Goal: Book appointment/travel/reservation

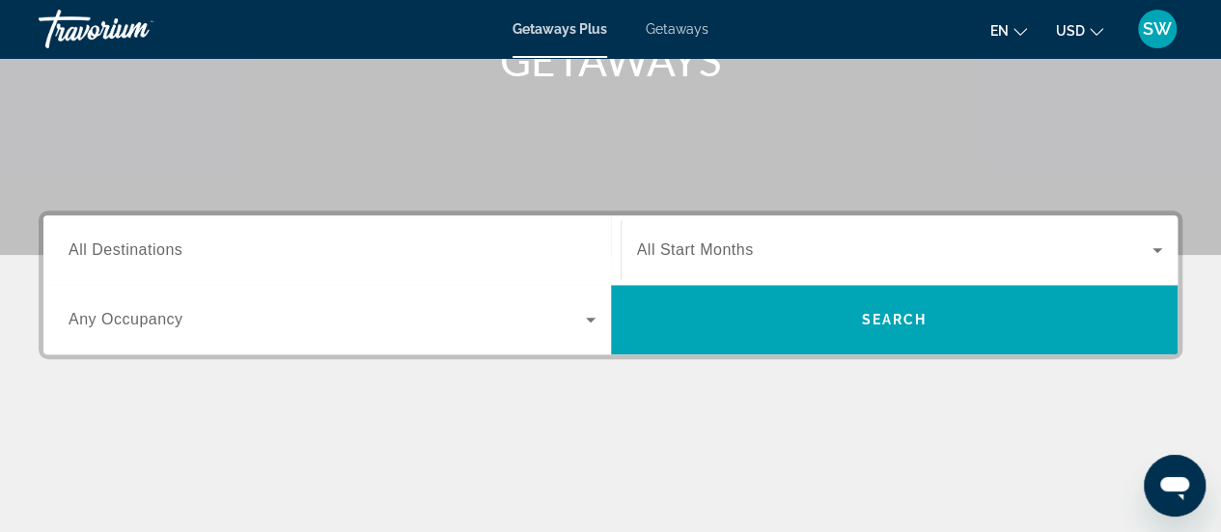
scroll to position [333, 0]
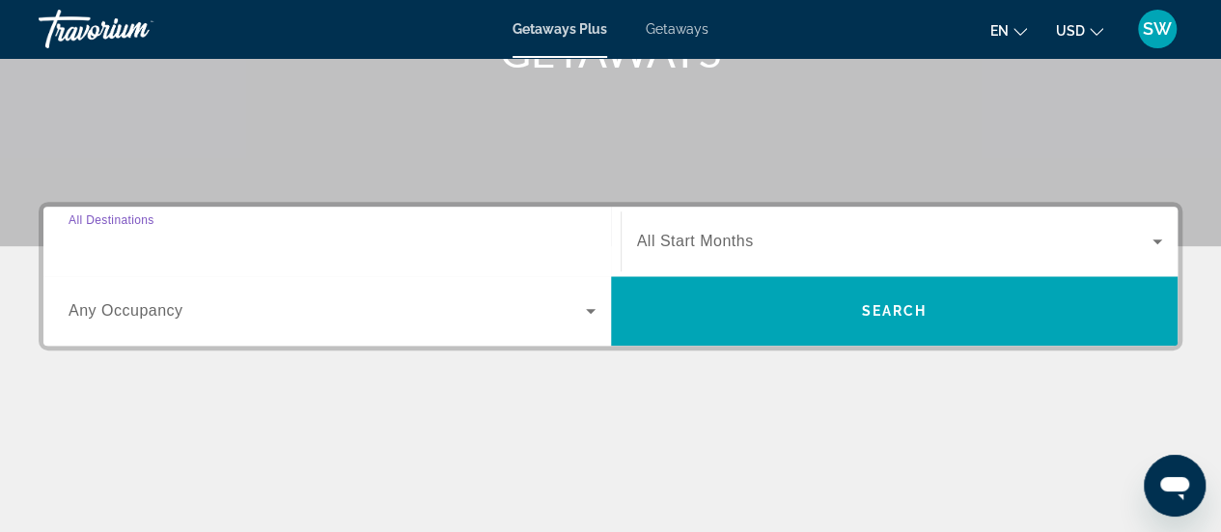
click at [425, 235] on input "Destination All Destinations" at bounding box center [332, 242] width 527 height 23
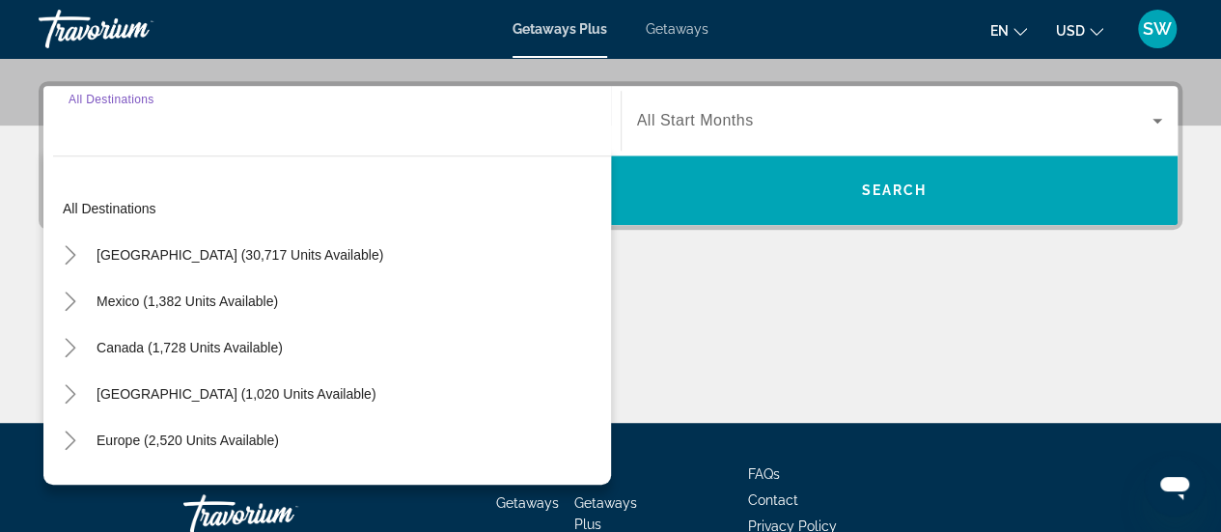
scroll to position [471, 0]
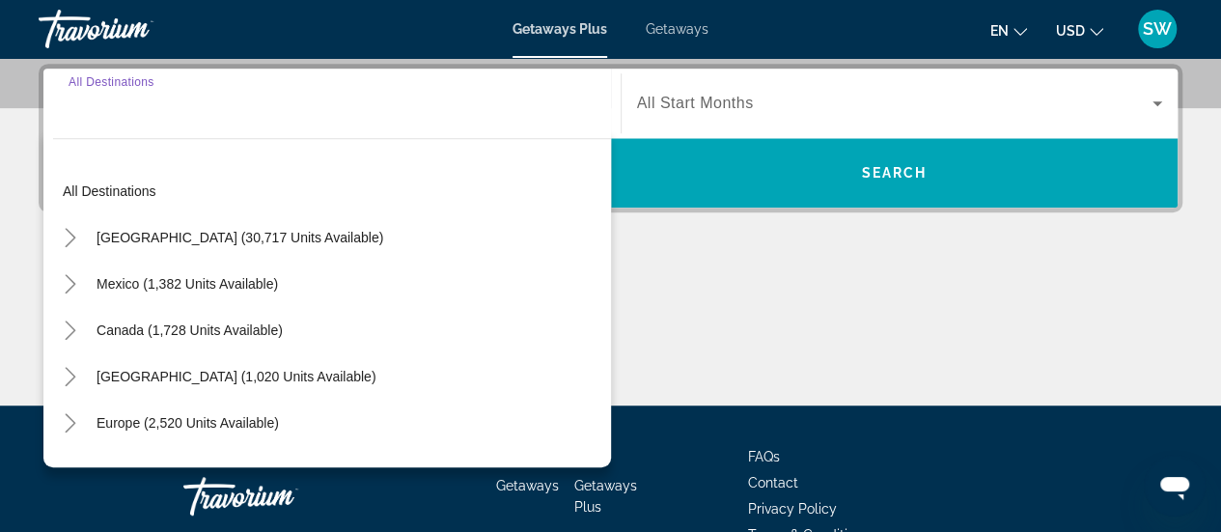
click at [264, 113] on input "Destination All Destinations" at bounding box center [332, 104] width 527 height 23
click at [658, 274] on div "Main content" at bounding box center [610, 333] width 1143 height 145
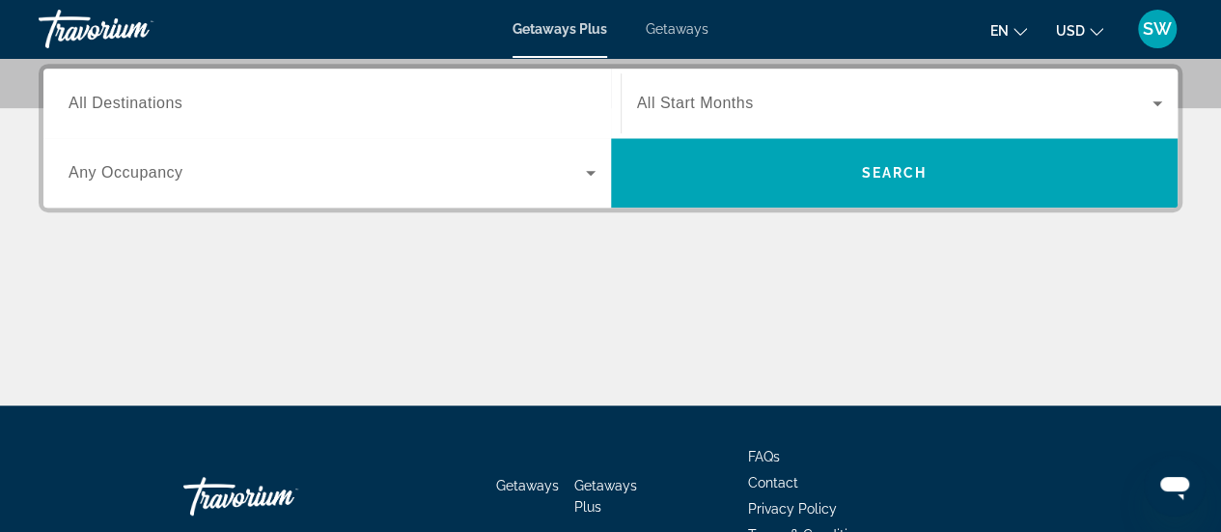
click at [677, 23] on span "Getaways" at bounding box center [677, 28] width 63 height 15
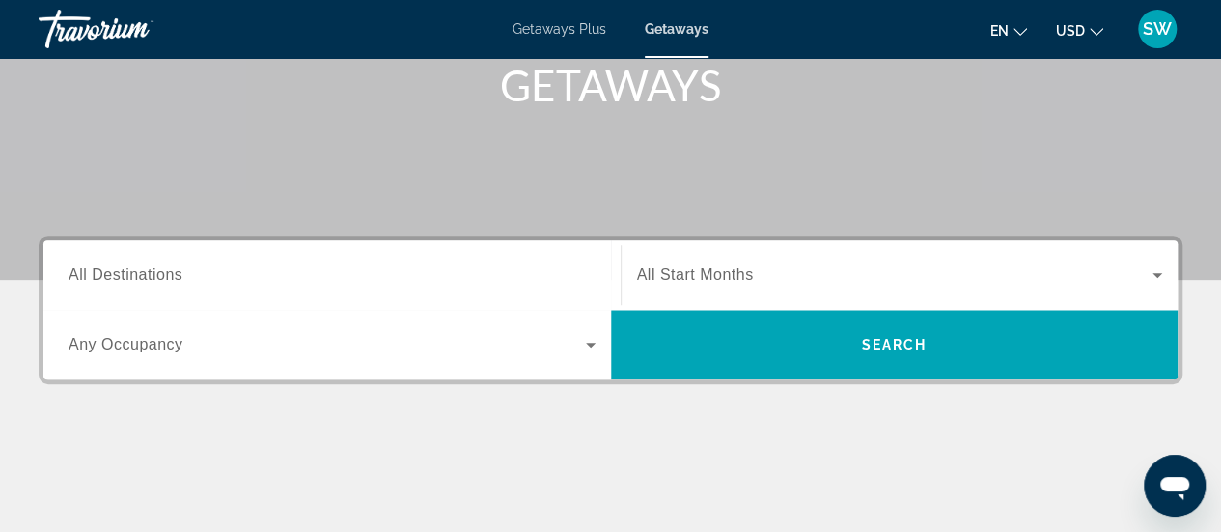
scroll to position [324, 0]
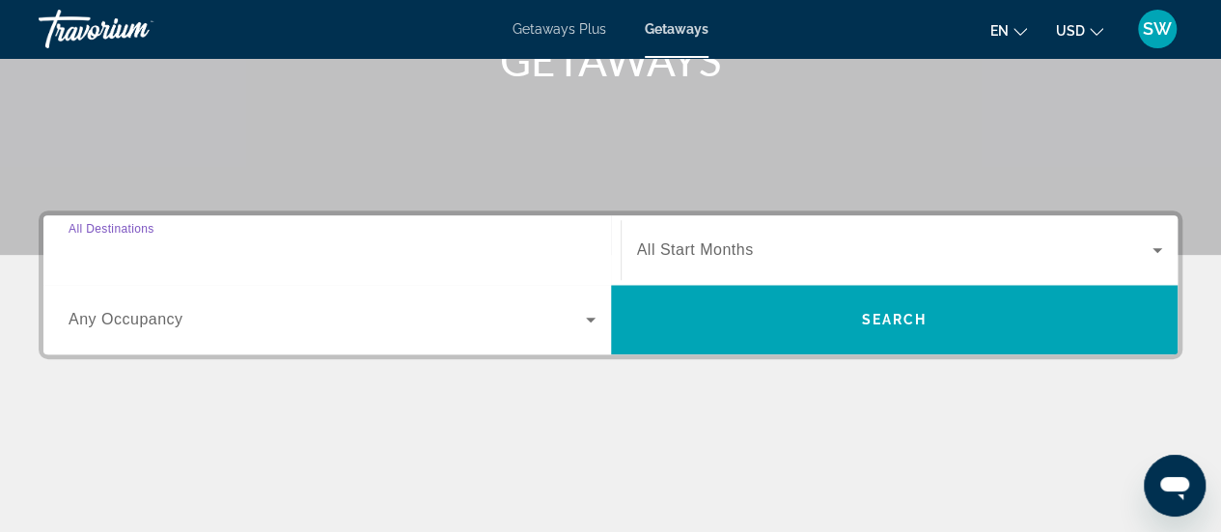
click at [299, 240] on input "Destination All Destinations" at bounding box center [332, 250] width 527 height 23
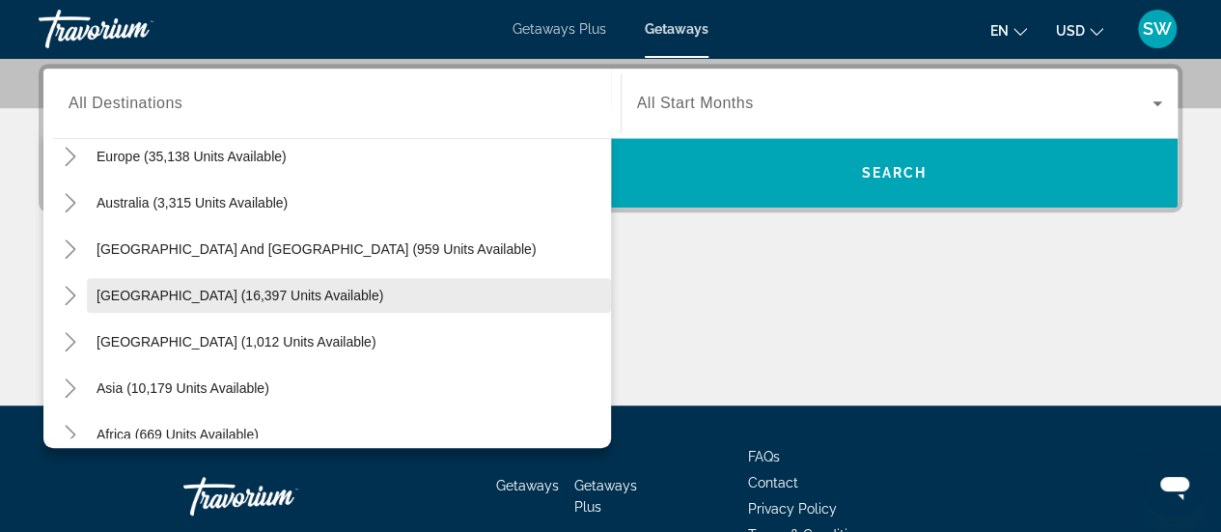
scroll to position [245, 0]
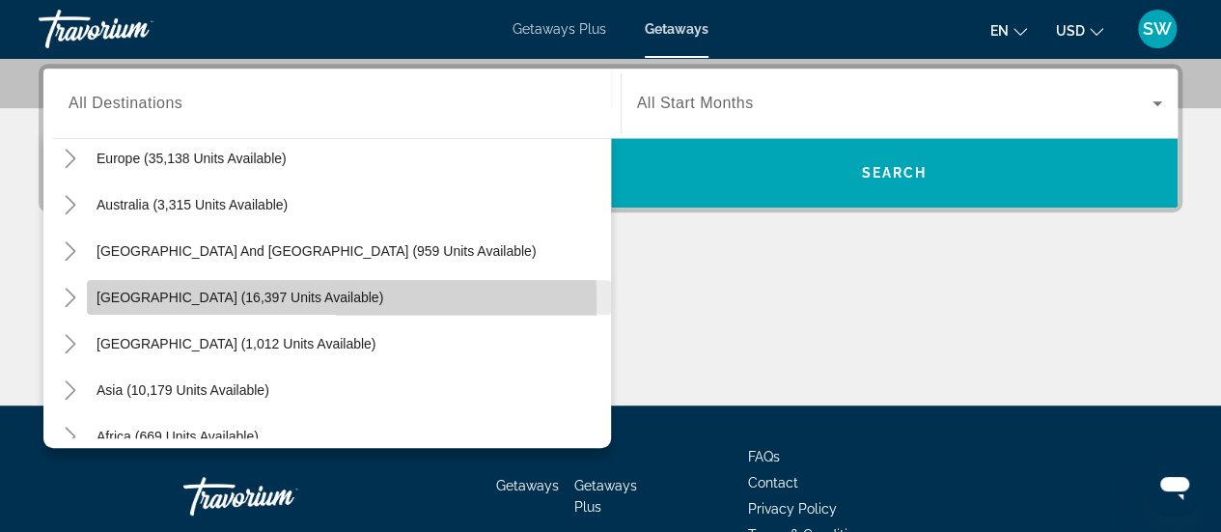
click at [220, 300] on span "[GEOGRAPHIC_DATA] (16,397 units available)" at bounding box center [239, 296] width 287 height 15
type input "**********"
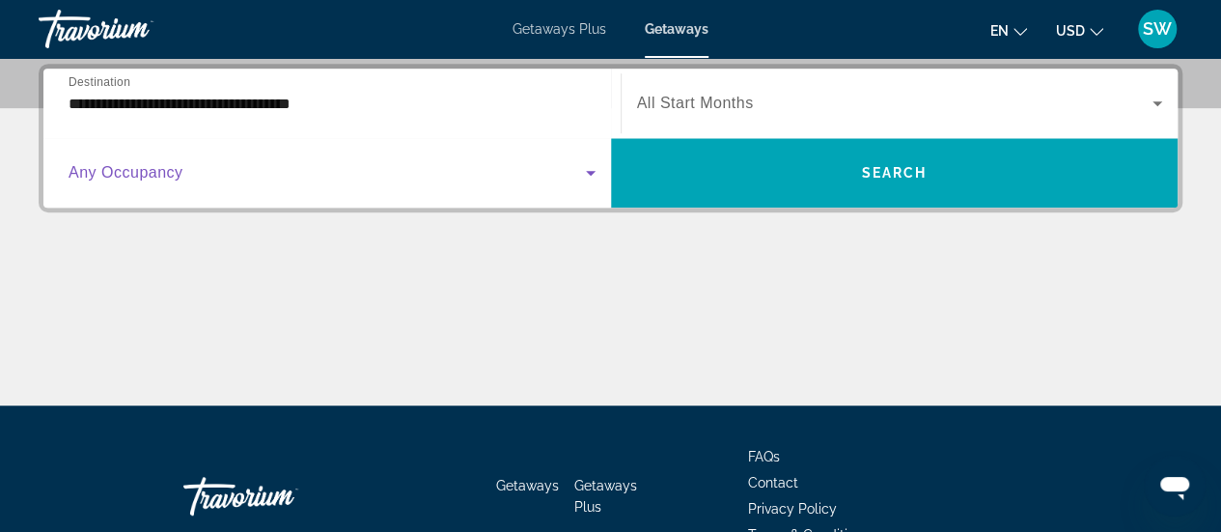
click at [581, 170] on icon "Search widget" at bounding box center [590, 172] width 23 height 23
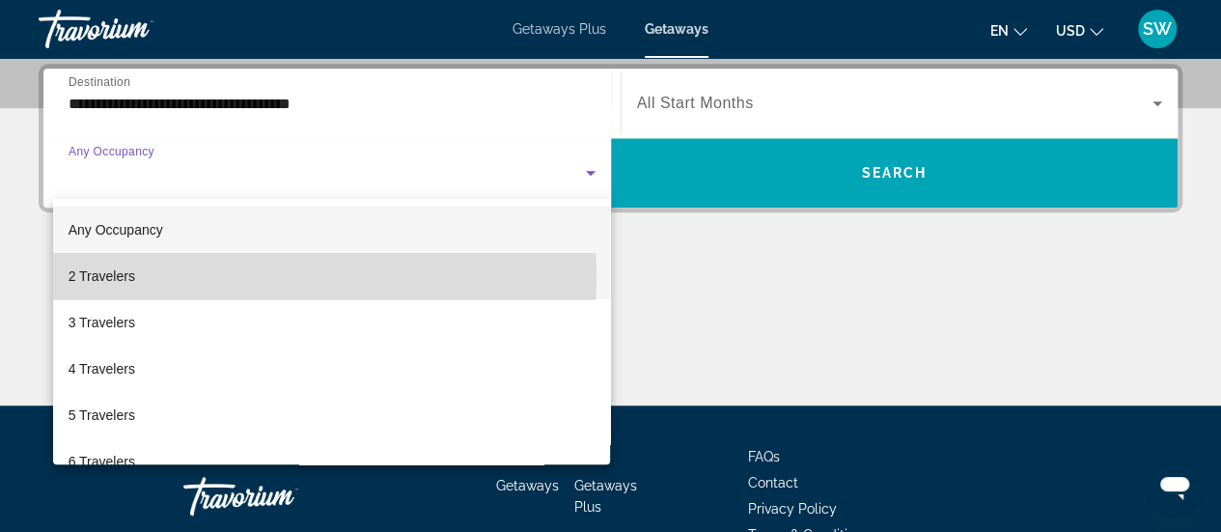
click at [125, 272] on span "2 Travelers" at bounding box center [102, 275] width 67 height 23
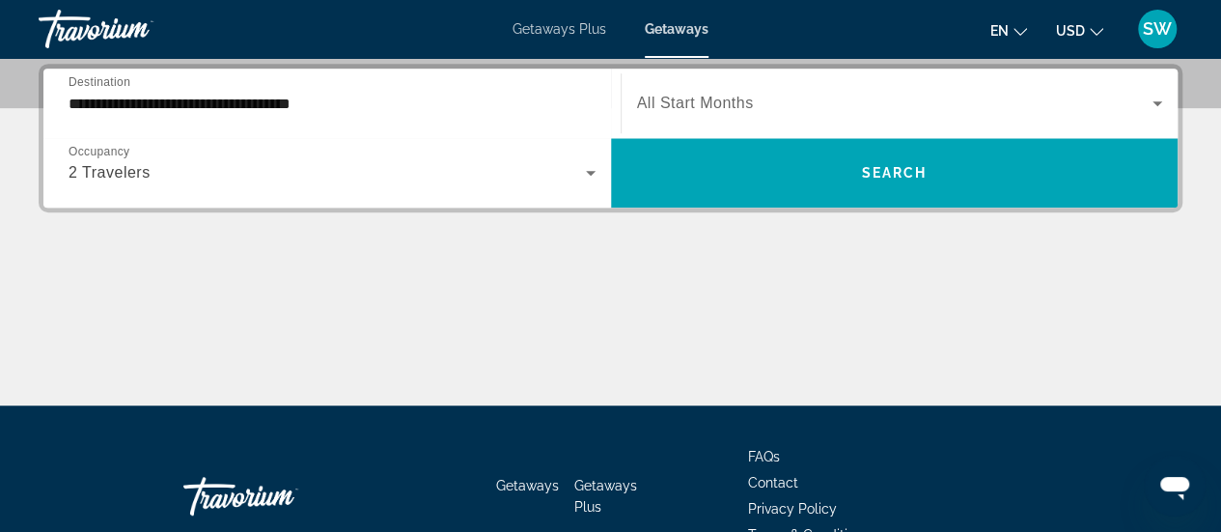
click at [735, 104] on span "All Start Months" at bounding box center [695, 103] width 117 height 16
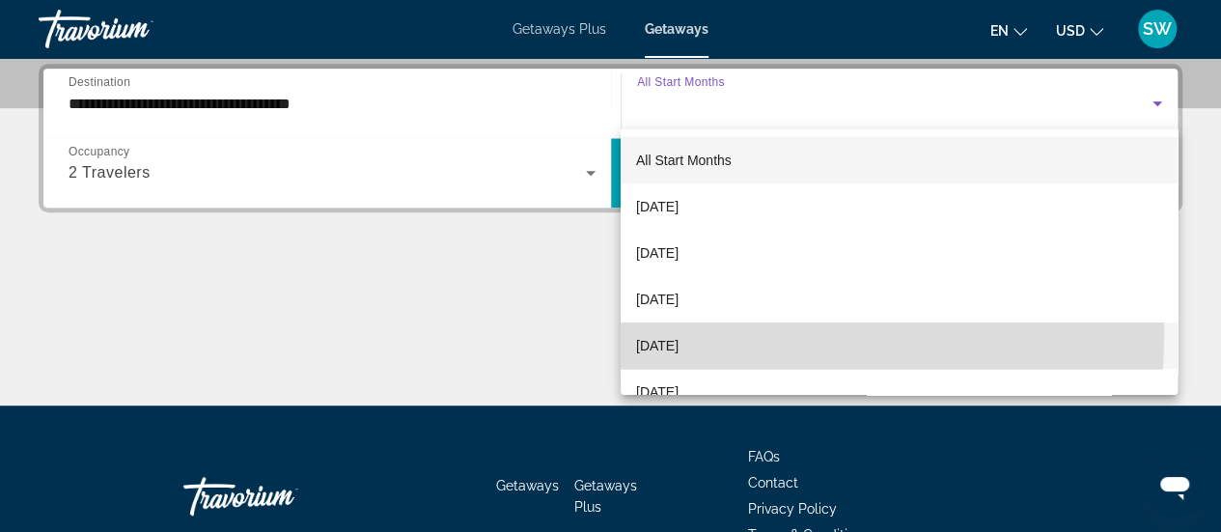
click at [661, 335] on span "[DATE]" at bounding box center [657, 345] width 42 height 23
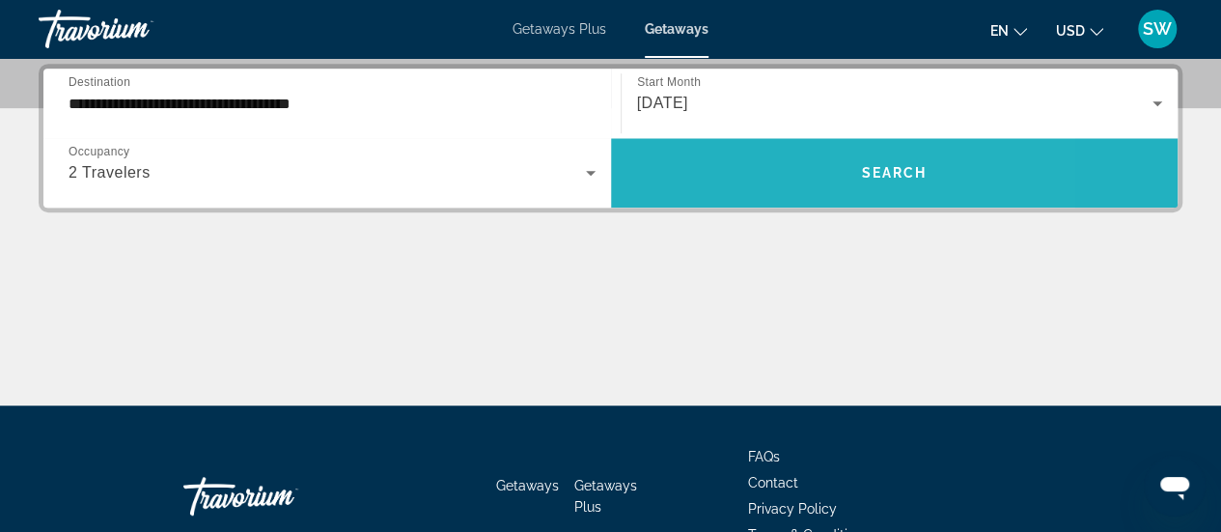
click at [883, 153] on span "Search widget" at bounding box center [894, 173] width 567 height 46
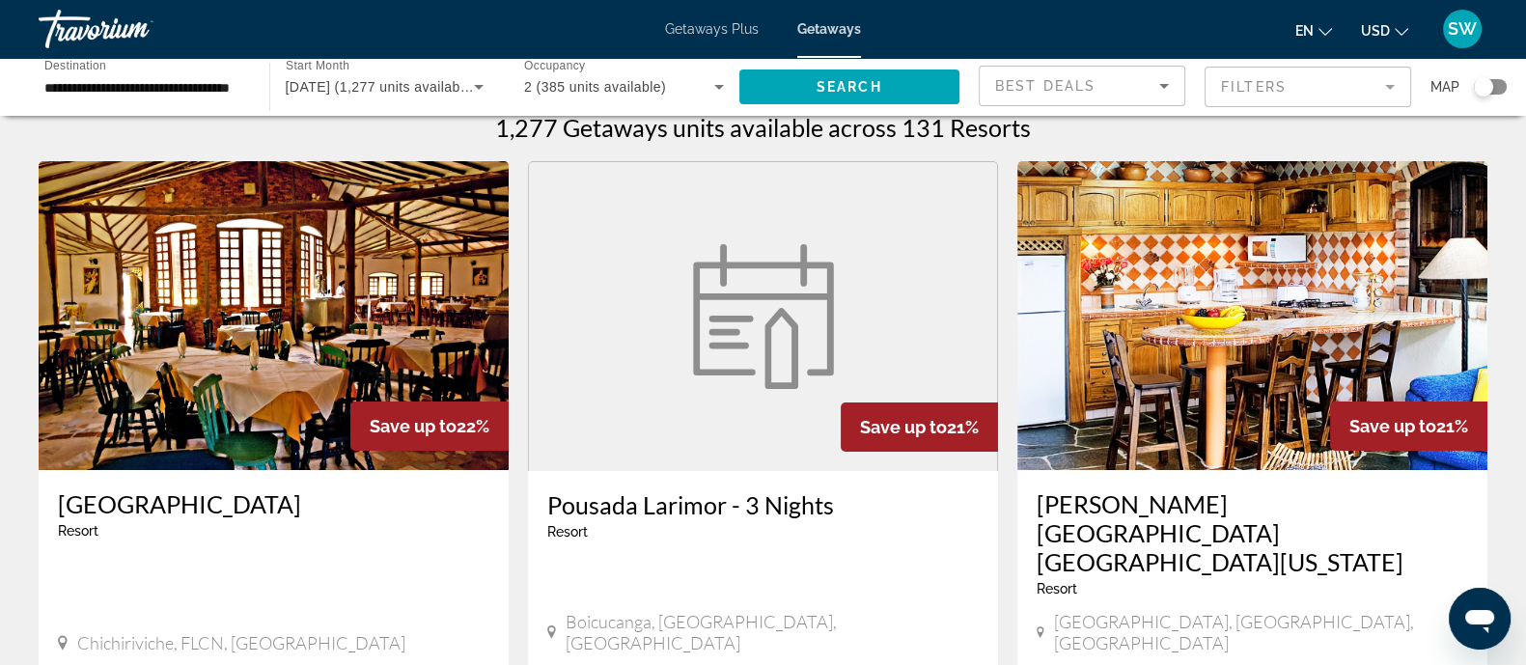
scroll to position [18, 0]
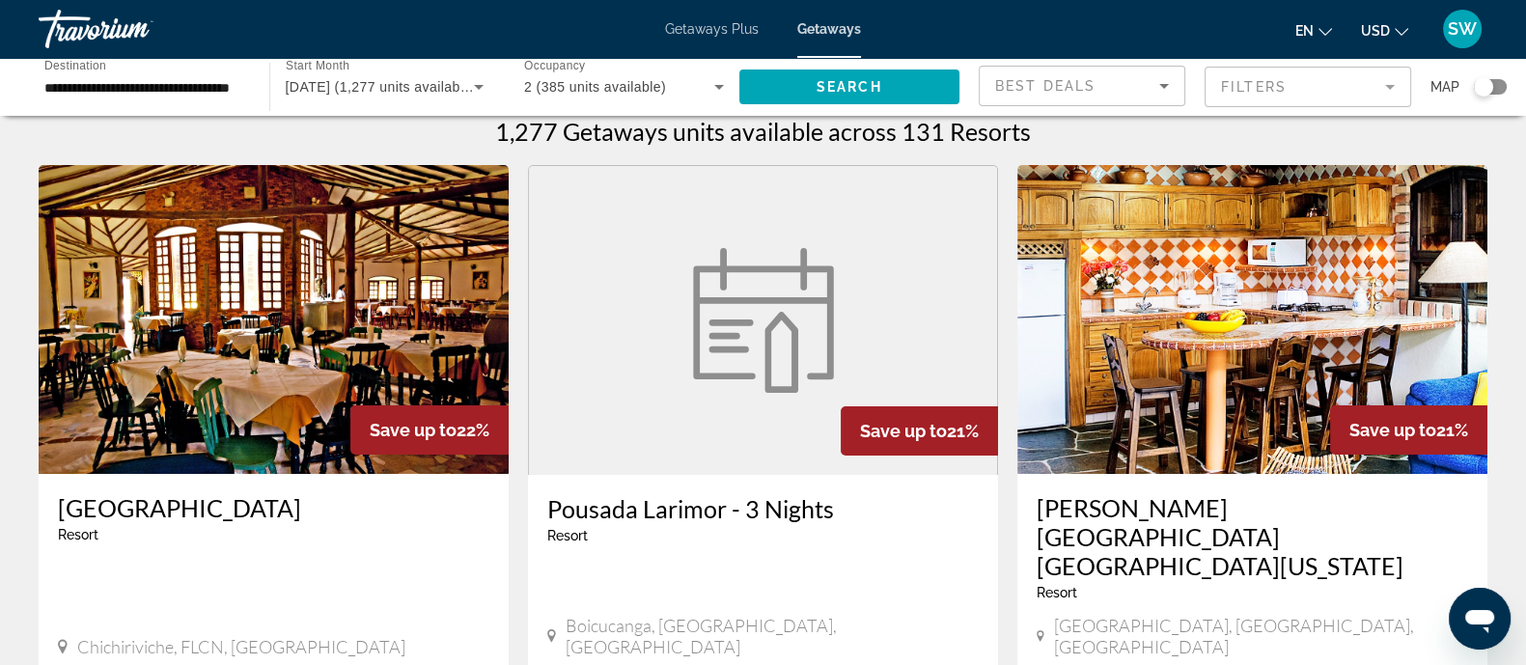
click at [1234, 74] on mat-form-field "Filters" at bounding box center [1307, 87] width 206 height 41
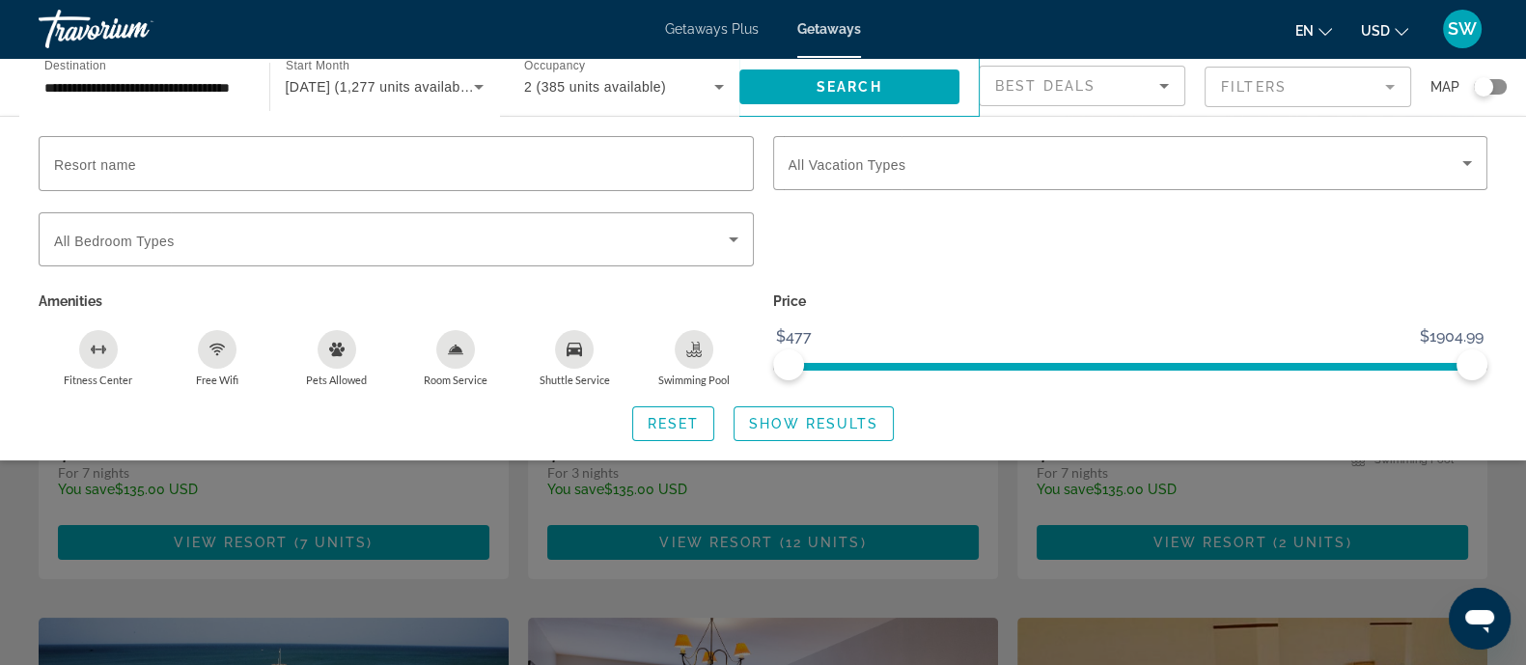
scroll to position [318, 0]
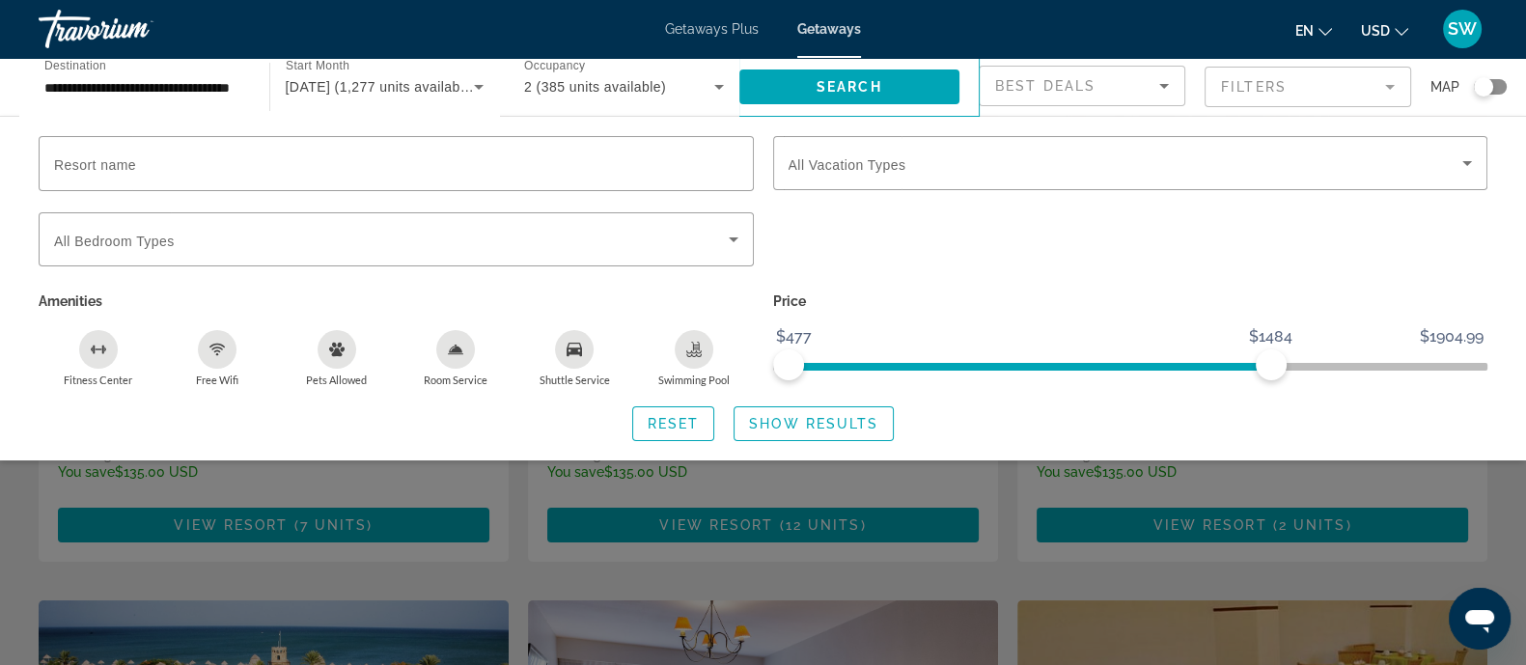
drag, startPoint x: 1270, startPoint y: 362, endPoint x: 1312, endPoint y: 389, distance: 50.3
click at [1234, 389] on div "Resort name Vacation Types All Vacation Types Bedroom Types All Bedroom Types A…" at bounding box center [763, 288] width 1526 height 305
